Goal: Task Accomplishment & Management: Manage account settings

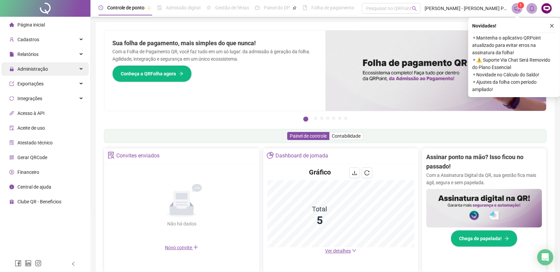
click at [49, 69] on div "Administração" at bounding box center [45, 68] width 88 height 13
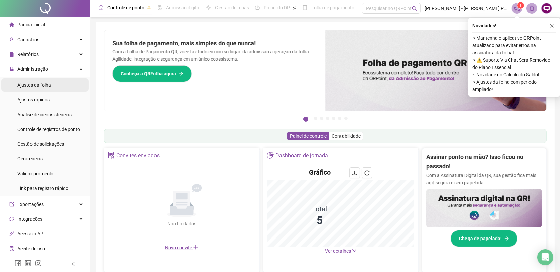
click at [41, 85] on span "Ajustes da folha" at bounding box center [34, 85] width 34 height 5
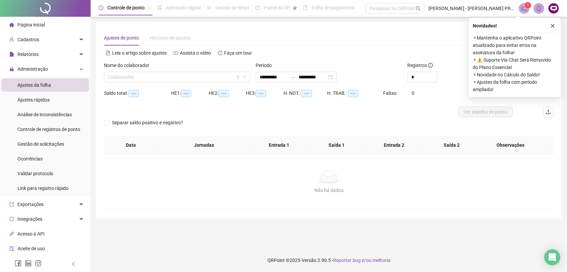
type input "**********"
click at [551, 29] on button "button" at bounding box center [552, 26] width 8 height 8
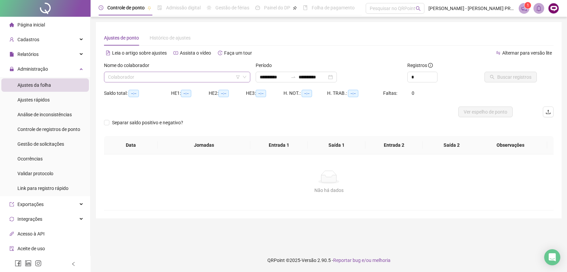
click at [165, 78] on input "search" at bounding box center [174, 77] width 132 height 10
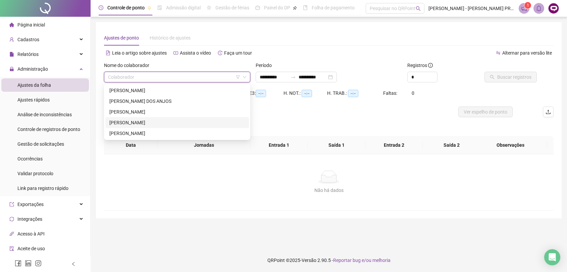
click at [138, 121] on div "[PERSON_NAME]" at bounding box center [177, 122] width 136 height 7
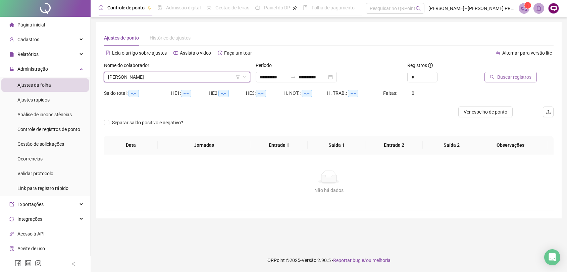
click at [508, 76] on span "Buscar registros" at bounding box center [514, 76] width 34 height 7
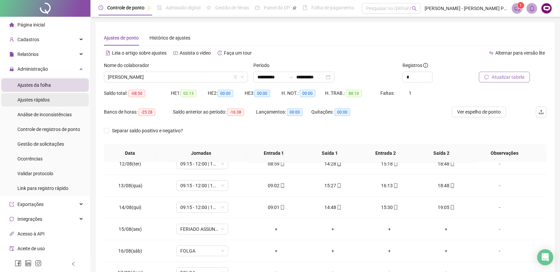
click at [52, 103] on li "Ajustes rápidos" at bounding box center [45, 99] width 88 height 13
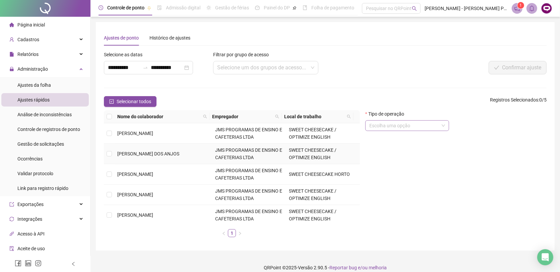
click at [412, 124] on input "search" at bounding box center [405, 126] width 70 height 10
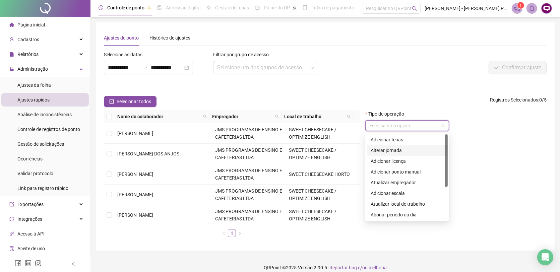
drag, startPoint x: 447, startPoint y: 148, endPoint x: 445, endPoint y: 138, distance: 10.3
click at [445, 138] on div at bounding box center [446, 160] width 3 height 53
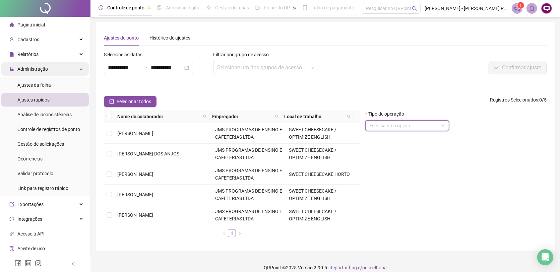
click at [53, 67] on div "Administração" at bounding box center [45, 68] width 88 height 13
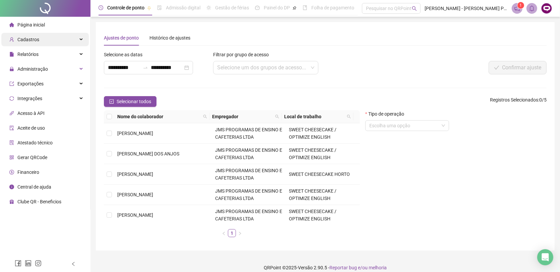
click at [60, 36] on div "Cadastros" at bounding box center [45, 39] width 88 height 13
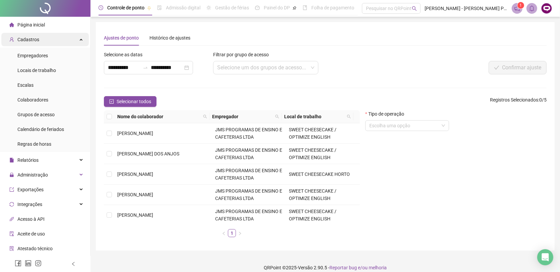
click at [60, 36] on div "Cadastros" at bounding box center [45, 39] width 88 height 13
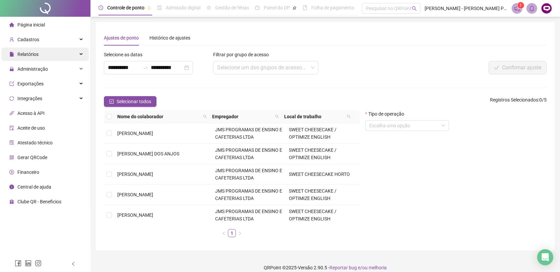
click at [52, 55] on div "Relatórios" at bounding box center [45, 54] width 88 height 13
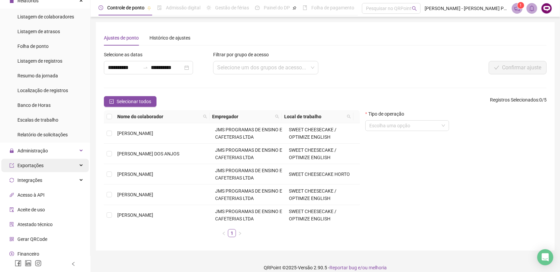
scroll to position [54, 0]
click at [46, 148] on span "Administração" at bounding box center [32, 150] width 31 height 5
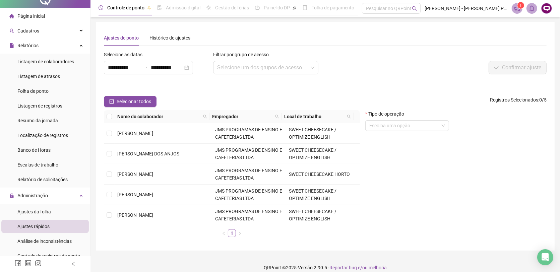
scroll to position [0, 0]
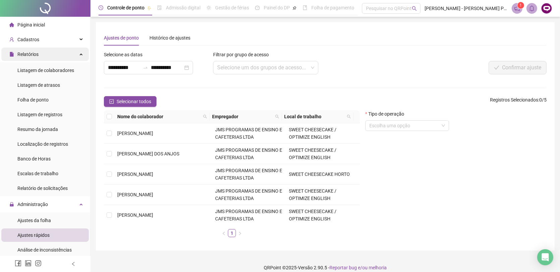
click at [80, 54] on icon at bounding box center [81, 54] width 3 height 0
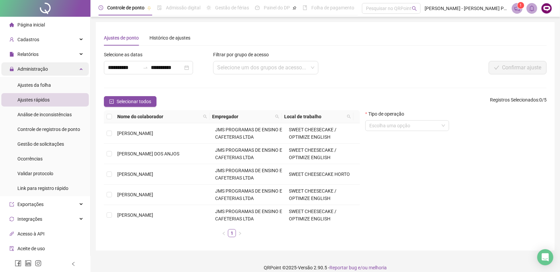
click at [68, 69] on div "Administração" at bounding box center [45, 68] width 88 height 13
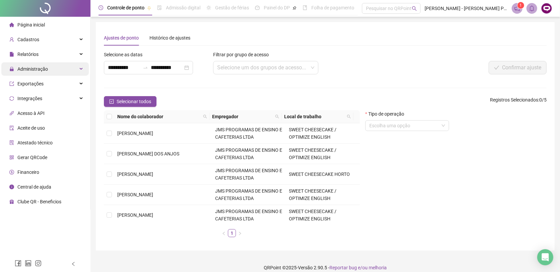
click at [41, 71] on span "Administração" at bounding box center [32, 68] width 31 height 5
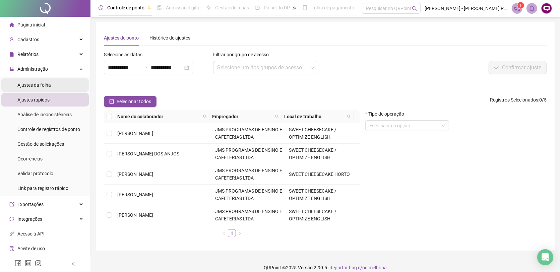
click at [45, 85] on span "Ajustes da folha" at bounding box center [34, 85] width 34 height 5
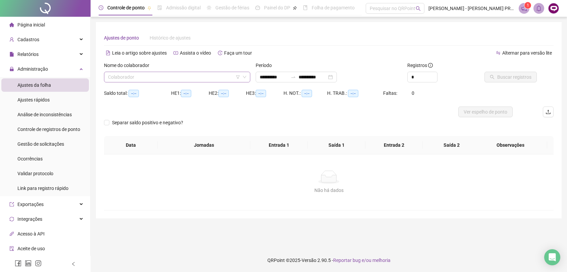
click at [145, 75] on input "search" at bounding box center [174, 77] width 132 height 10
type input "**********"
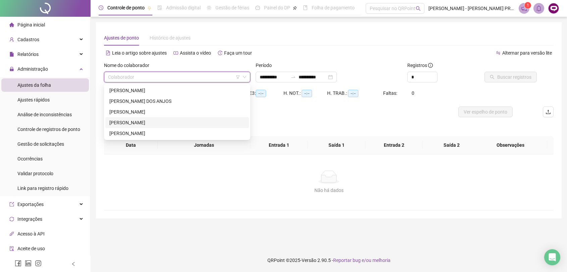
click at [142, 123] on div "[PERSON_NAME]" at bounding box center [177, 122] width 136 height 7
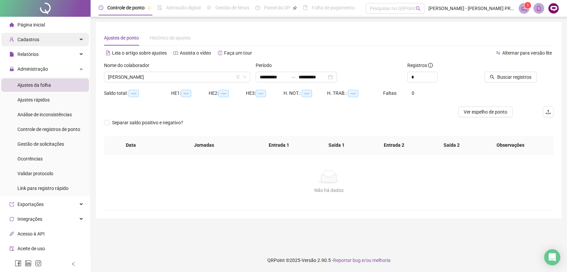
click at [64, 36] on div "Cadastros" at bounding box center [45, 39] width 88 height 13
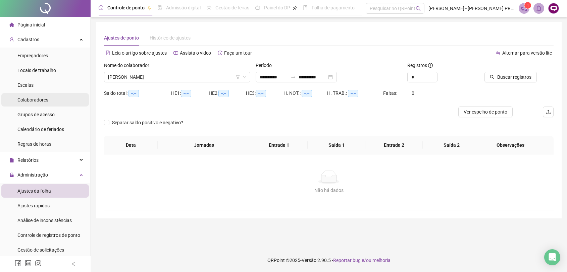
click at [31, 97] on span "Colaboradores" at bounding box center [32, 99] width 31 height 5
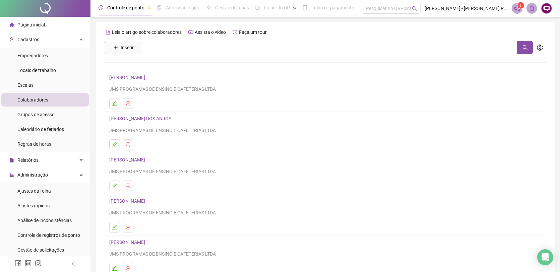
click at [147, 202] on link "[PERSON_NAME]" at bounding box center [128, 201] width 38 height 5
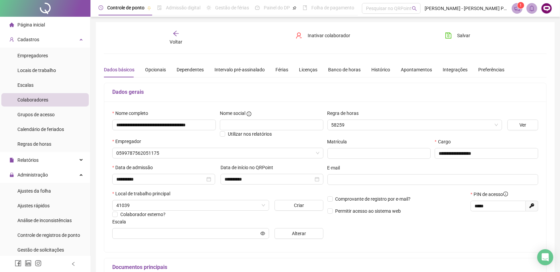
type input "**********"
click at [305, 69] on div "Licenças" at bounding box center [308, 69] width 18 height 7
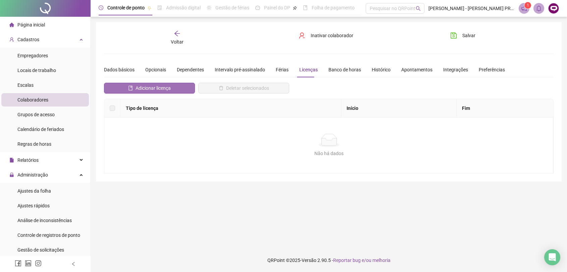
click at [160, 85] on span "Adicionar licença" at bounding box center [153, 88] width 35 height 7
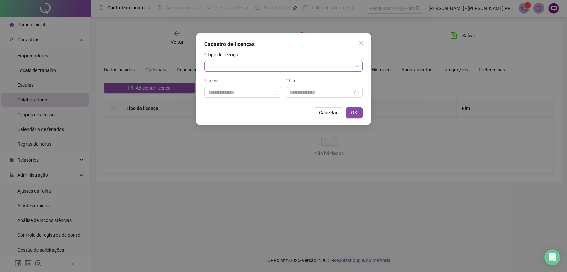
click at [259, 66] on input "search" at bounding box center [280, 66] width 144 height 10
click at [362, 43] on icon "close" at bounding box center [361, 42] width 5 height 5
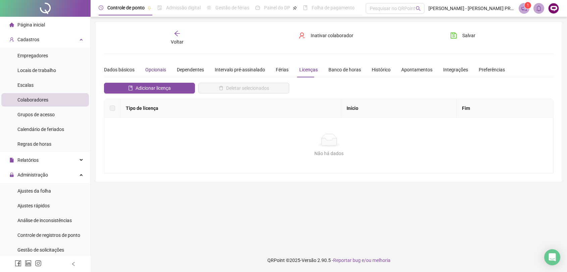
click at [152, 70] on div "Opcionais" at bounding box center [155, 69] width 21 height 7
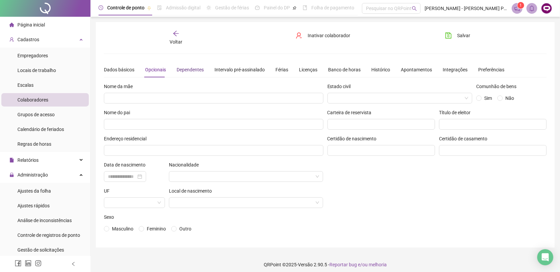
click at [193, 69] on div "Dependentes" at bounding box center [190, 69] width 27 height 7
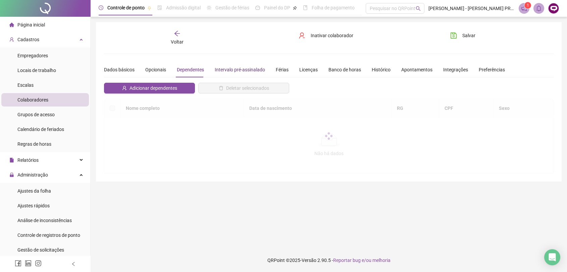
click at [240, 69] on div "Intervalo pré-assinalado" at bounding box center [240, 69] width 50 height 7
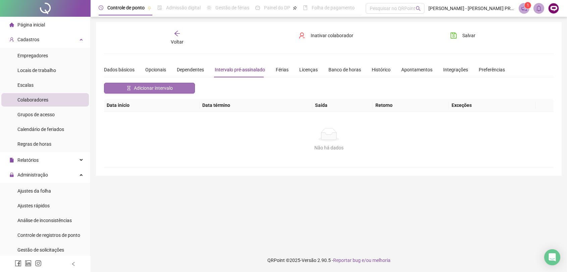
click at [160, 88] on span "Adicionar intervalo" at bounding box center [153, 88] width 39 height 7
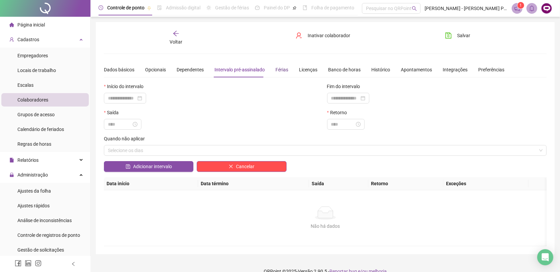
click at [283, 70] on div "Férias" at bounding box center [282, 69] width 13 height 7
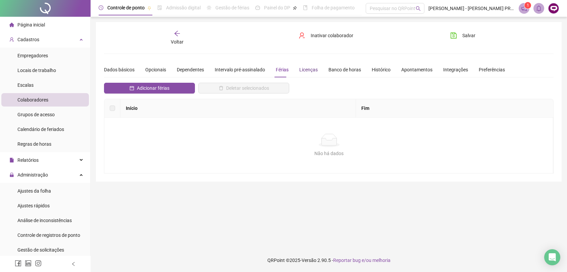
click at [304, 67] on div "Licenças" at bounding box center [308, 69] width 18 height 7
click at [344, 70] on div "Banco de horas" at bounding box center [344, 69] width 33 height 7
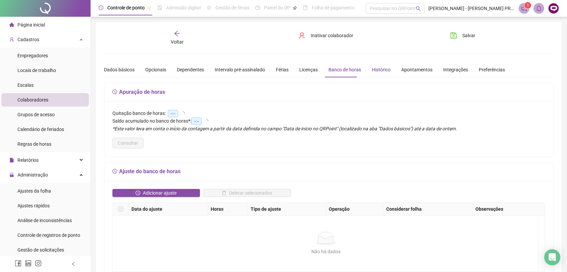
click at [372, 68] on div "Histórico" at bounding box center [381, 69] width 19 height 7
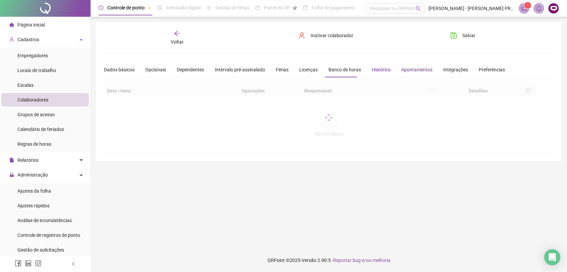
click at [418, 68] on div "Apontamentos" at bounding box center [416, 69] width 31 height 7
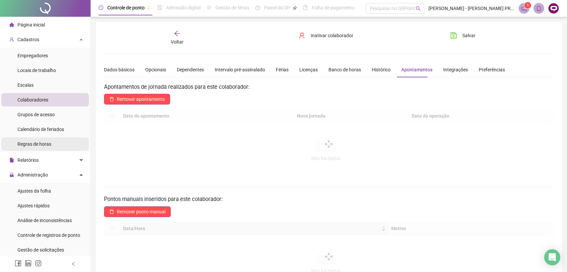
click at [44, 113] on span "Grupos de acesso" at bounding box center [35, 114] width 37 height 5
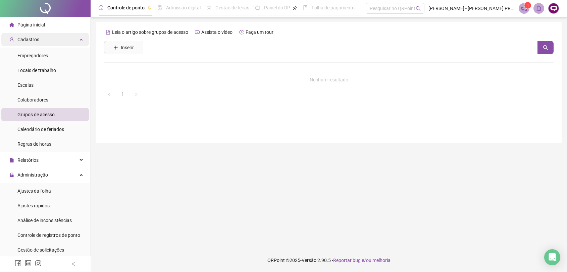
click at [80, 39] on icon at bounding box center [81, 39] width 3 height 0
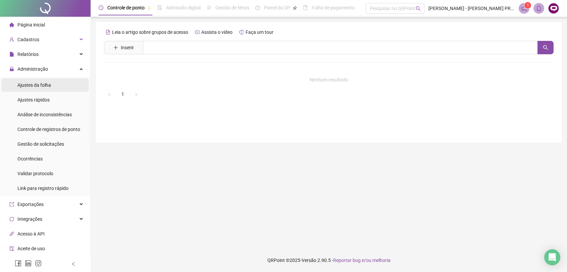
click at [53, 88] on li "Ajustes da folha" at bounding box center [45, 84] width 88 height 13
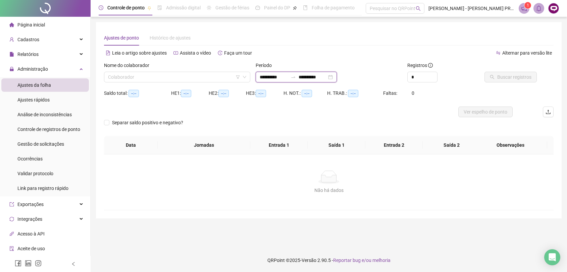
click at [310, 79] on input "**********" at bounding box center [313, 76] width 28 height 7
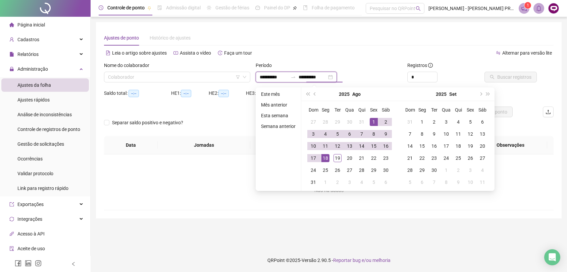
drag, startPoint x: 311, startPoint y: 77, endPoint x: 306, endPoint y: 76, distance: 5.4
click at [306, 76] on div "**********" at bounding box center [296, 77] width 81 height 11
type input "**********"
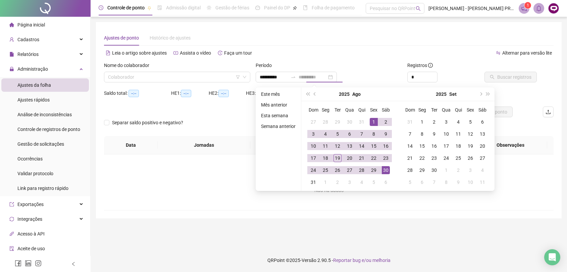
click at [382, 168] on div "30" at bounding box center [386, 170] width 8 height 8
type input "**********"
click at [463, 56] on div "Alternar para versão lite" at bounding box center [441, 53] width 225 height 11
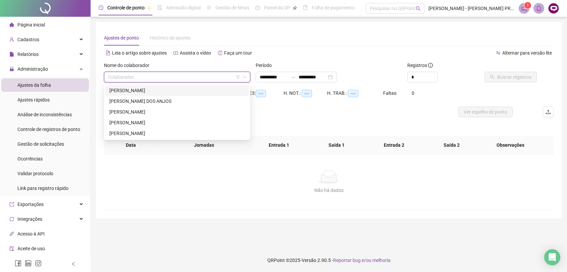
click at [211, 76] on input "search" at bounding box center [174, 77] width 132 height 10
click at [147, 121] on div "[PERSON_NAME]" at bounding box center [177, 122] width 136 height 7
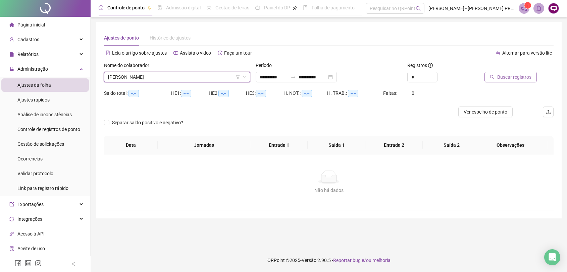
click at [509, 77] on span "Buscar registros" at bounding box center [514, 76] width 34 height 7
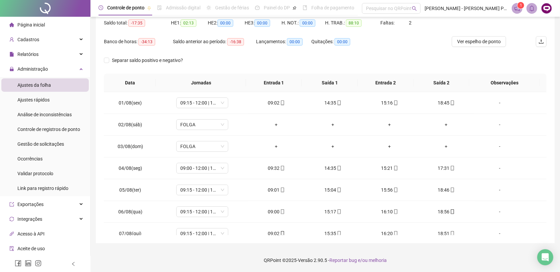
scroll to position [272, 0]
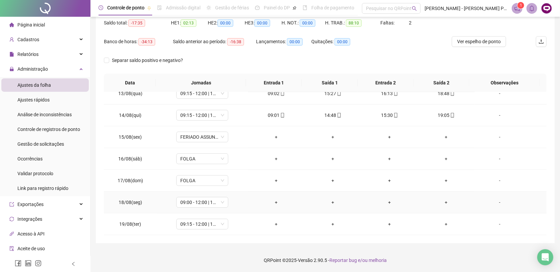
click at [496, 205] on div "-" at bounding box center [500, 202] width 40 height 7
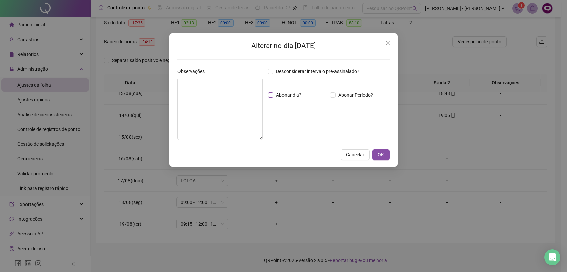
click at [274, 93] on span "Abonar dia?" at bounding box center [288, 95] width 31 height 7
click at [212, 111] on textarea at bounding box center [219, 109] width 85 height 62
drag, startPoint x: 189, startPoint y: 87, endPoint x: 178, endPoint y: 79, distance: 13.3
click at [178, 79] on textarea "**********" at bounding box center [219, 109] width 85 height 62
type textarea "**********"
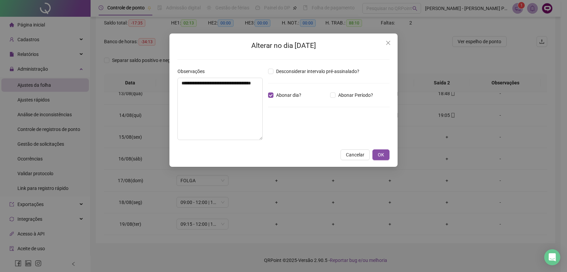
click at [378, 153] on span "OK" at bounding box center [381, 154] width 6 height 7
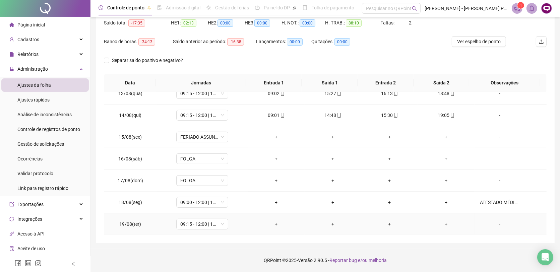
click at [501, 224] on div "-" at bounding box center [500, 224] width 40 height 7
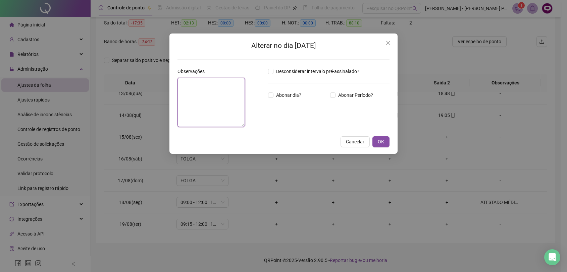
click at [214, 100] on textarea at bounding box center [210, 102] width 67 height 49
paste textarea "**********"
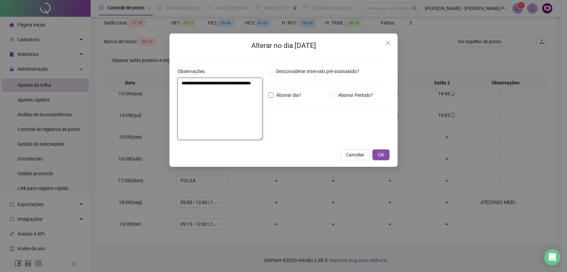
type textarea "**********"
click at [274, 94] on span "Abonar dia?" at bounding box center [288, 95] width 31 height 7
click at [382, 155] on span "OK" at bounding box center [381, 154] width 6 height 7
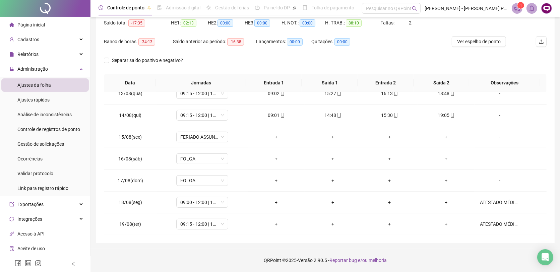
click at [500, 10] on span "Atualizar tabela" at bounding box center [508, 6] width 33 height 7
